Goal: Check status: Check status

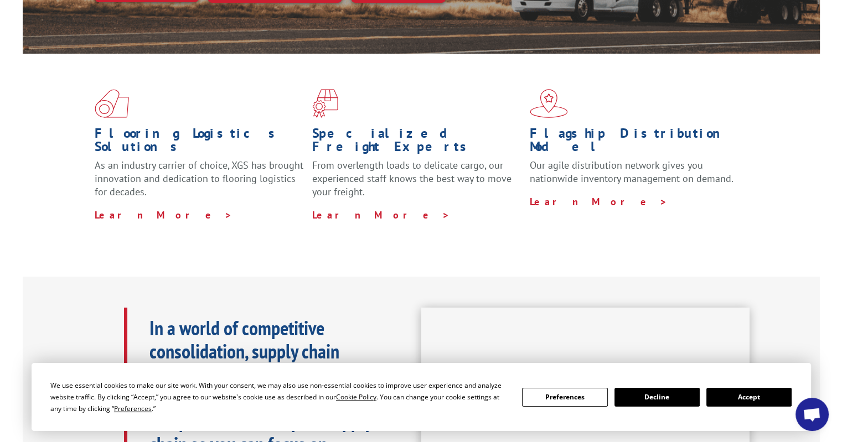
scroll to position [244, 0]
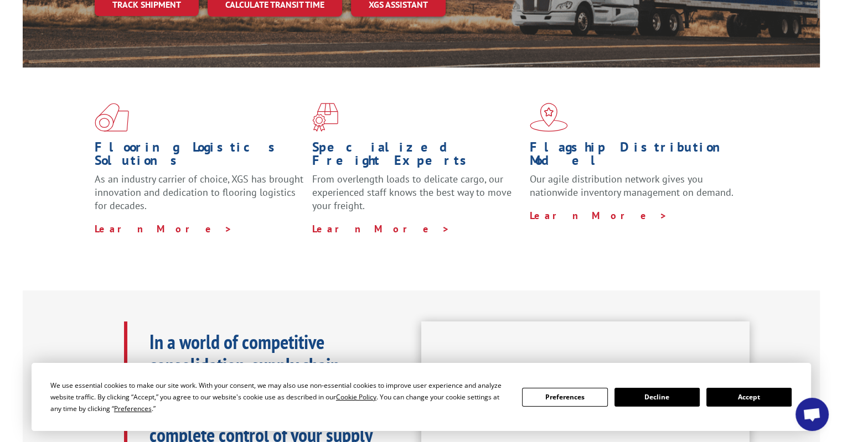
click at [753, 396] on button "Accept" at bounding box center [749, 397] width 85 height 19
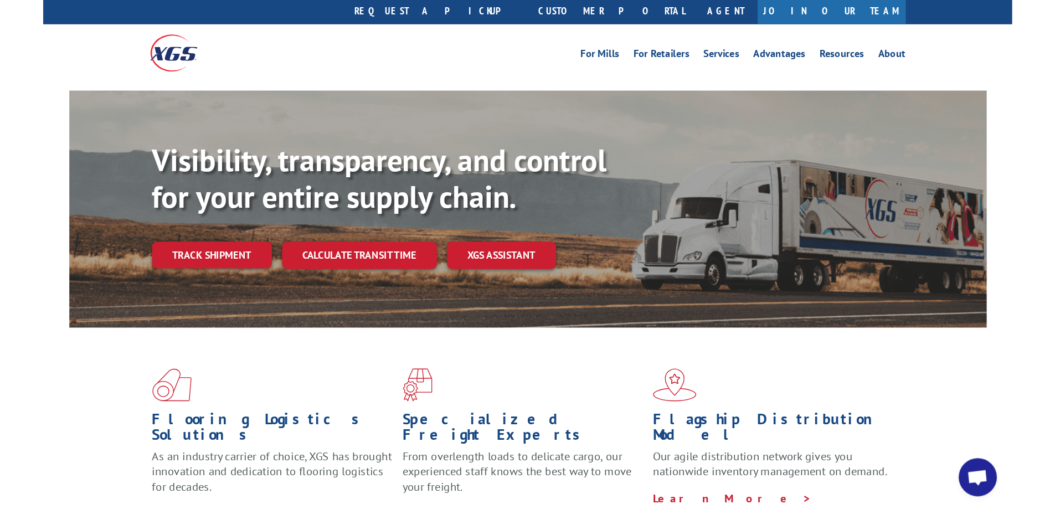
scroll to position [0, 0]
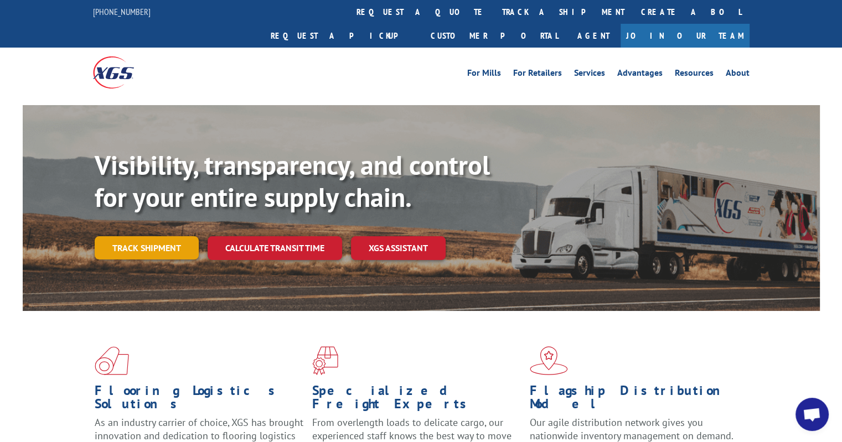
click at [174, 236] on link "Track shipment" at bounding box center [147, 247] width 104 height 23
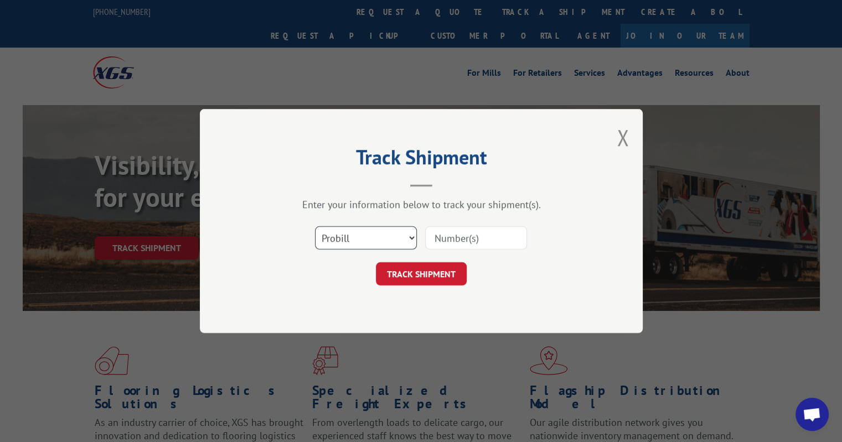
click at [347, 236] on select "Select category... Probill BOL PO" at bounding box center [366, 237] width 102 height 23
click at [784, 321] on div "Track Shipment Enter your information below to track your shipment(s). Select c…" at bounding box center [421, 221] width 842 height 442
click at [477, 233] on input at bounding box center [476, 237] width 102 height 23
type input "936073305"
click at [414, 275] on button "TRACK SHIPMENT" at bounding box center [421, 273] width 91 height 23
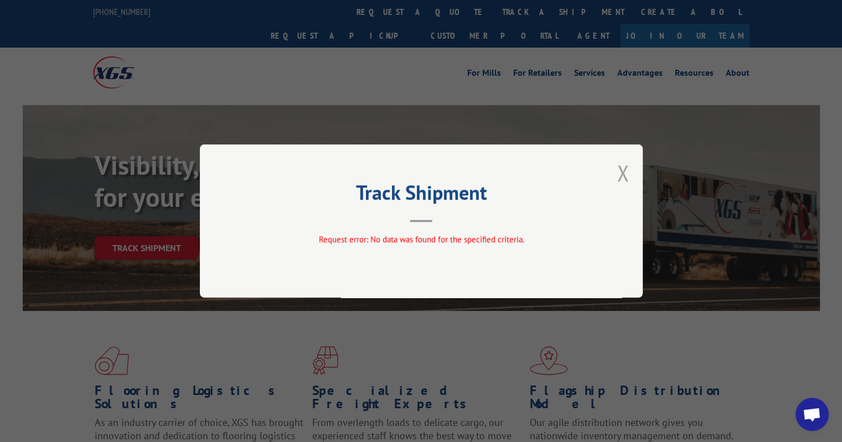
click at [624, 174] on button "Close modal" at bounding box center [623, 172] width 12 height 29
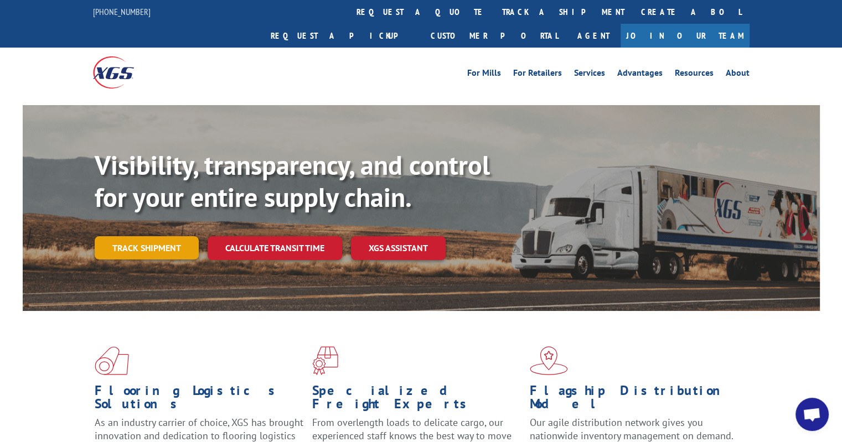
click at [150, 236] on link "Track shipment" at bounding box center [147, 247] width 104 height 23
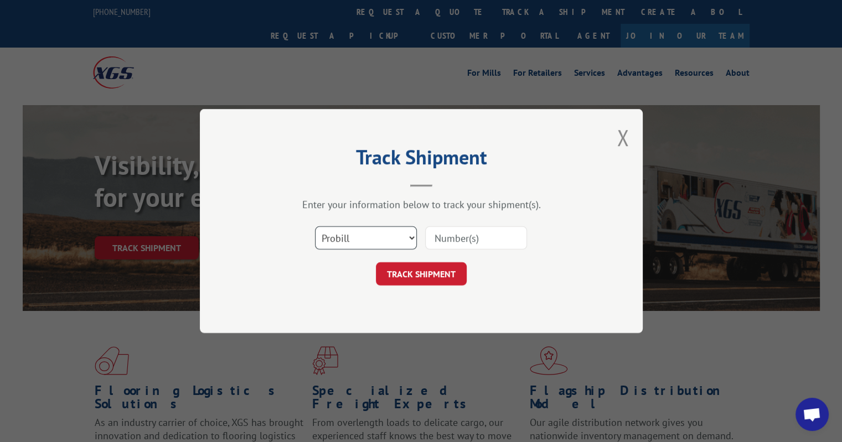
click at [410, 235] on select "Select category... Probill BOL PO" at bounding box center [366, 237] width 102 height 23
select select "po"
click at [315, 226] on select "Select category... Probill BOL PO" at bounding box center [366, 237] width 102 height 23
click at [456, 234] on input at bounding box center [476, 237] width 102 height 23
type input "936073305"
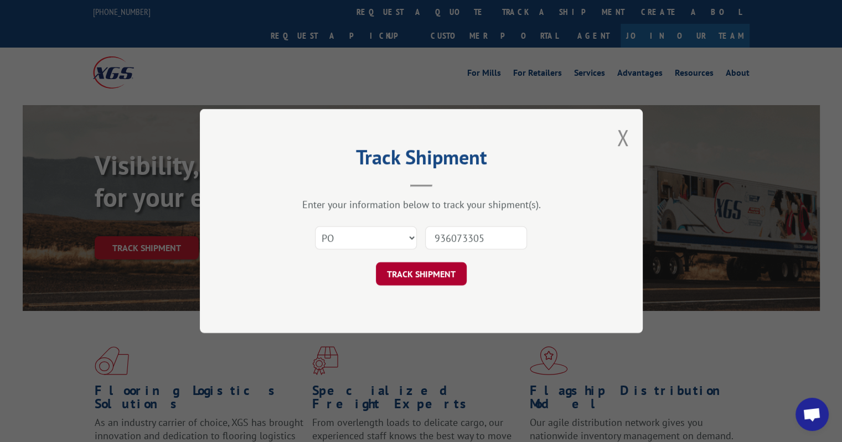
click at [435, 273] on button "TRACK SHIPMENT" at bounding box center [421, 273] width 91 height 23
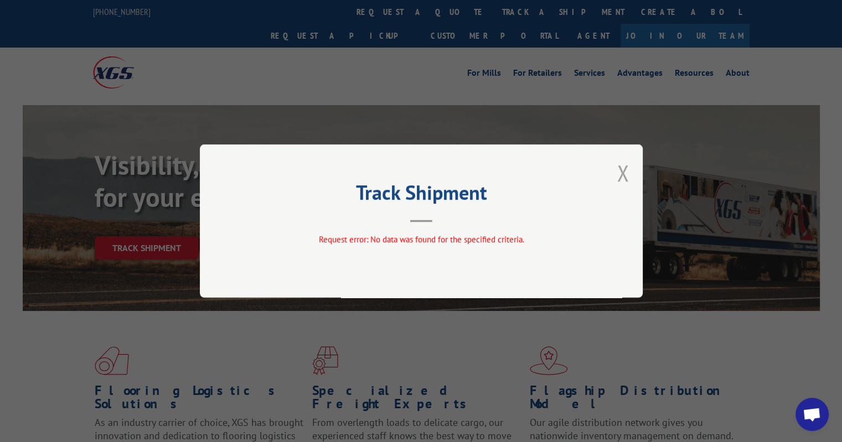
click at [626, 171] on button "Close modal" at bounding box center [623, 172] width 12 height 29
